Goal: Transaction & Acquisition: Purchase product/service

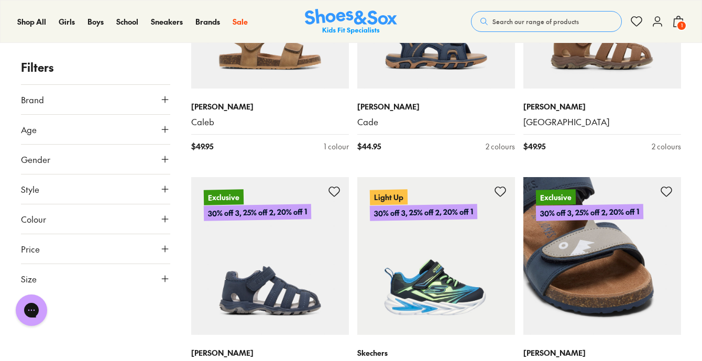
scroll to position [4478, 0]
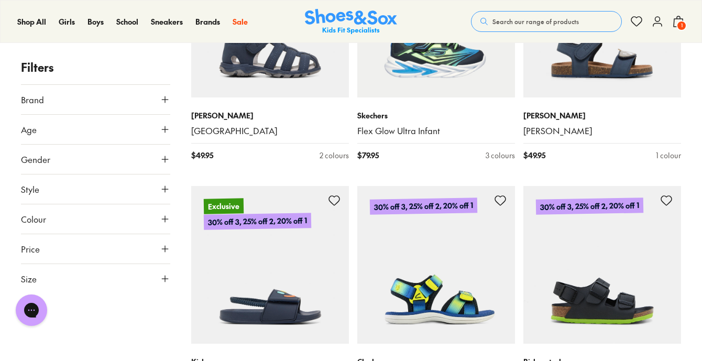
click at [675, 23] on icon at bounding box center [678, 21] width 13 height 13
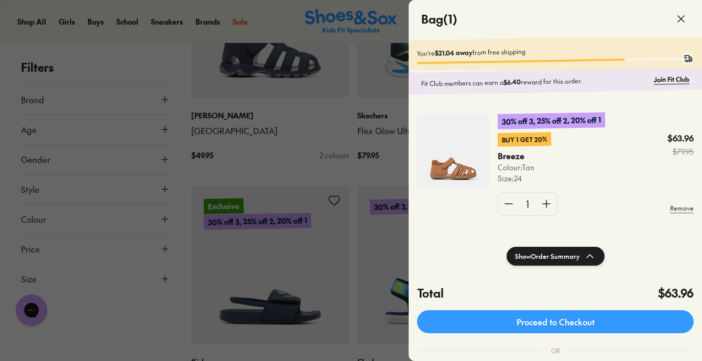
click at [684, 23] on icon at bounding box center [681, 19] width 13 height 13
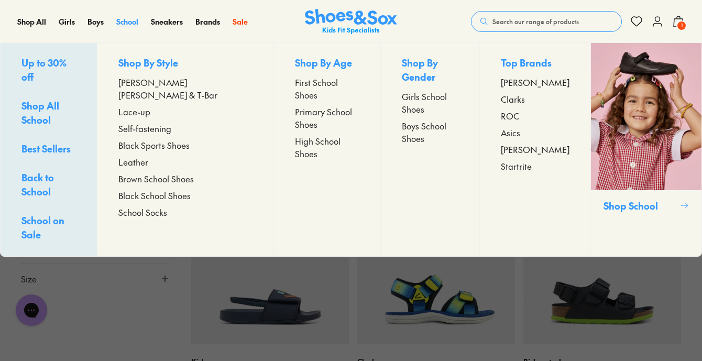
scroll to position [3974, 0]
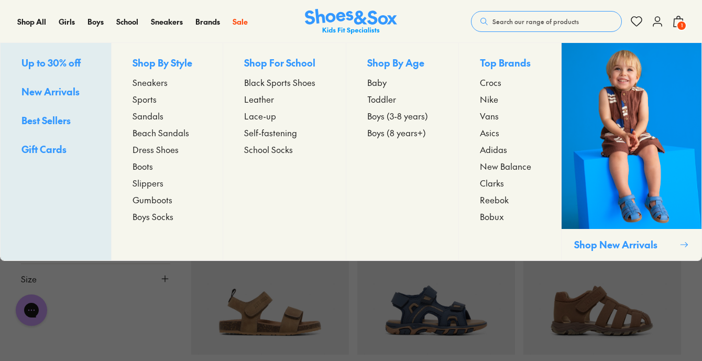
click at [376, 101] on span "Toddler" at bounding box center [381, 99] width 29 height 13
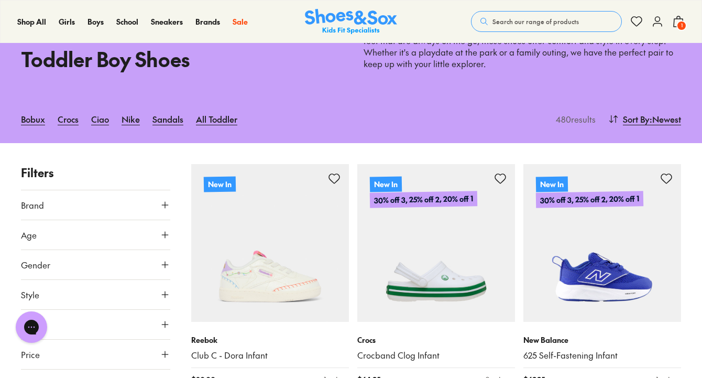
click at [694, 25] on div "Shop All Shop All Shop All Up to 30% off New Arrivals Online Only Best Sellers …" at bounding box center [351, 21] width 702 height 43
click at [684, 25] on span "1" at bounding box center [681, 25] width 10 height 10
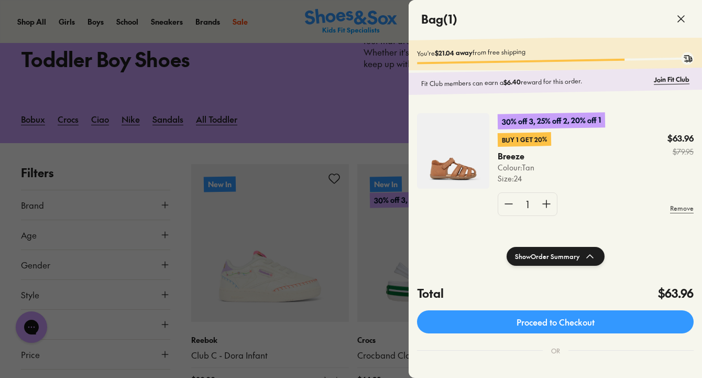
click at [466, 172] on img at bounding box center [453, 150] width 72 height 75
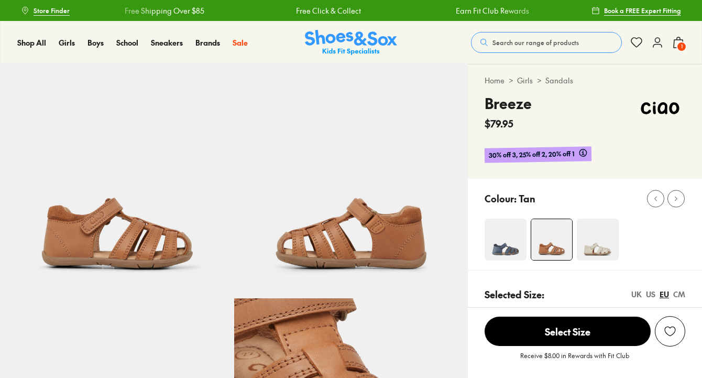
scroll to position [89, 0]
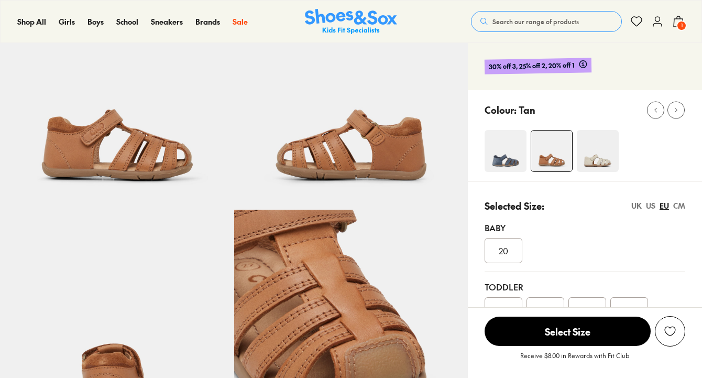
click at [680, 209] on div "CM" at bounding box center [679, 205] width 12 height 11
click at [680, 206] on div "CM" at bounding box center [679, 205] width 12 height 11
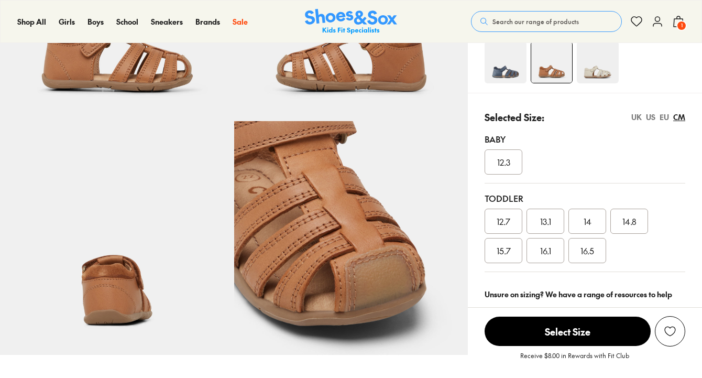
select select "*"
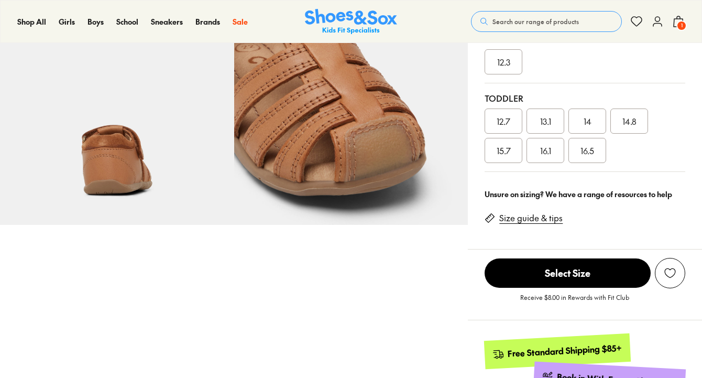
scroll to position [0, 0]
click at [535, 217] on link "Size guide & tips" at bounding box center [530, 218] width 63 height 12
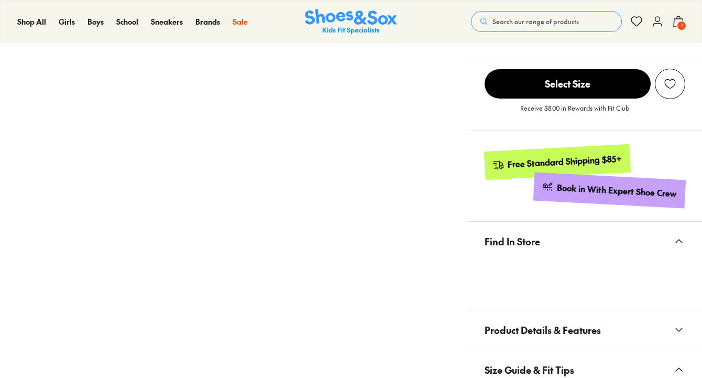
scroll to position [845, 0]
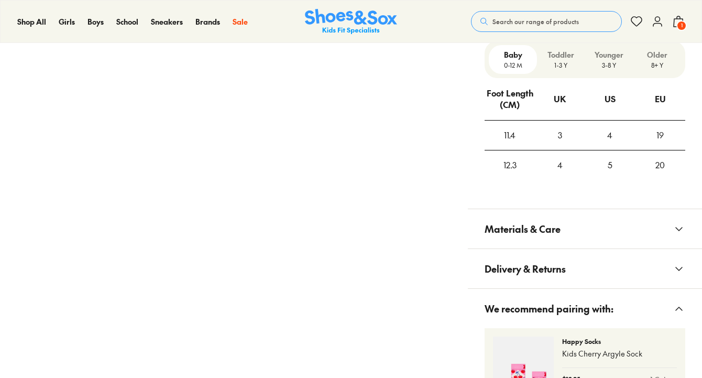
scroll to position [824, 0]
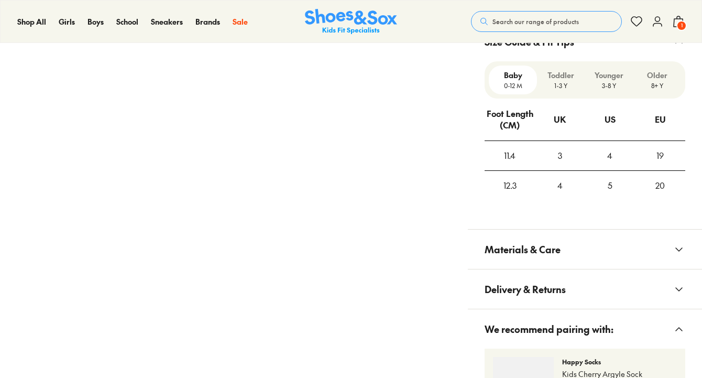
click at [603, 83] on p "3-8 Y" at bounding box center [609, 85] width 40 height 9
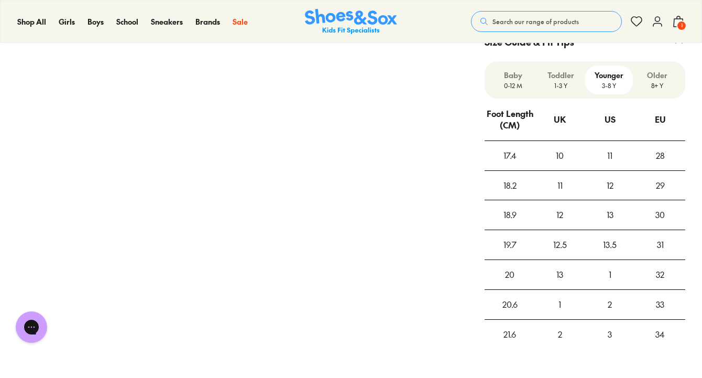
scroll to position [0, 0]
click at [574, 82] on p "1-3 Y" at bounding box center [561, 85] width 40 height 9
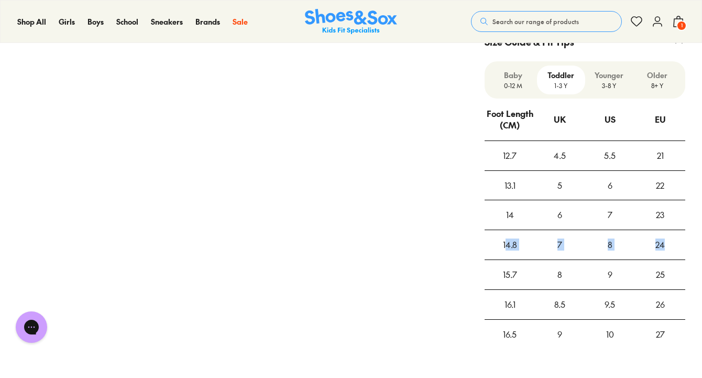
drag, startPoint x: 670, startPoint y: 239, endPoint x: 506, endPoint y: 235, distance: 163.5
click at [506, 235] on tr "14.8 7 8 24" at bounding box center [585, 245] width 201 height 30
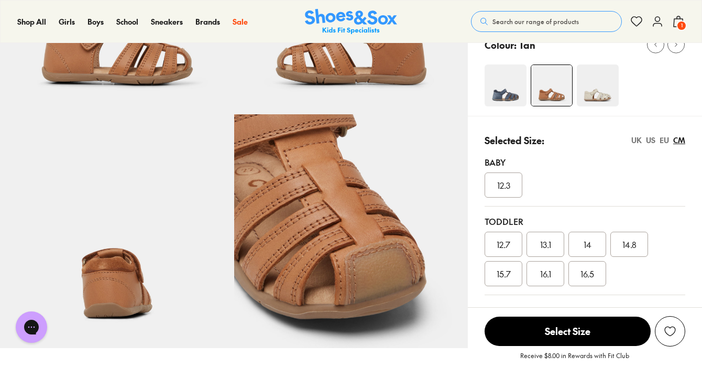
scroll to position [183, 0]
click at [627, 244] on span "14.8" at bounding box center [629, 244] width 14 height 13
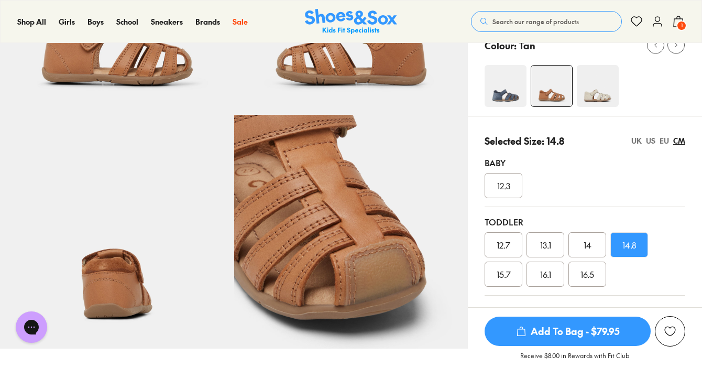
click at [677, 25] on span "1" at bounding box center [681, 25] width 10 height 10
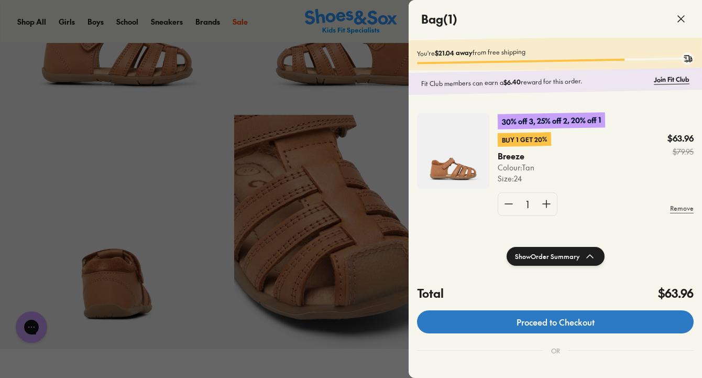
click at [577, 328] on link "Proceed to Checkout" at bounding box center [555, 321] width 277 height 23
